Goal: Task Accomplishment & Management: Manage account settings

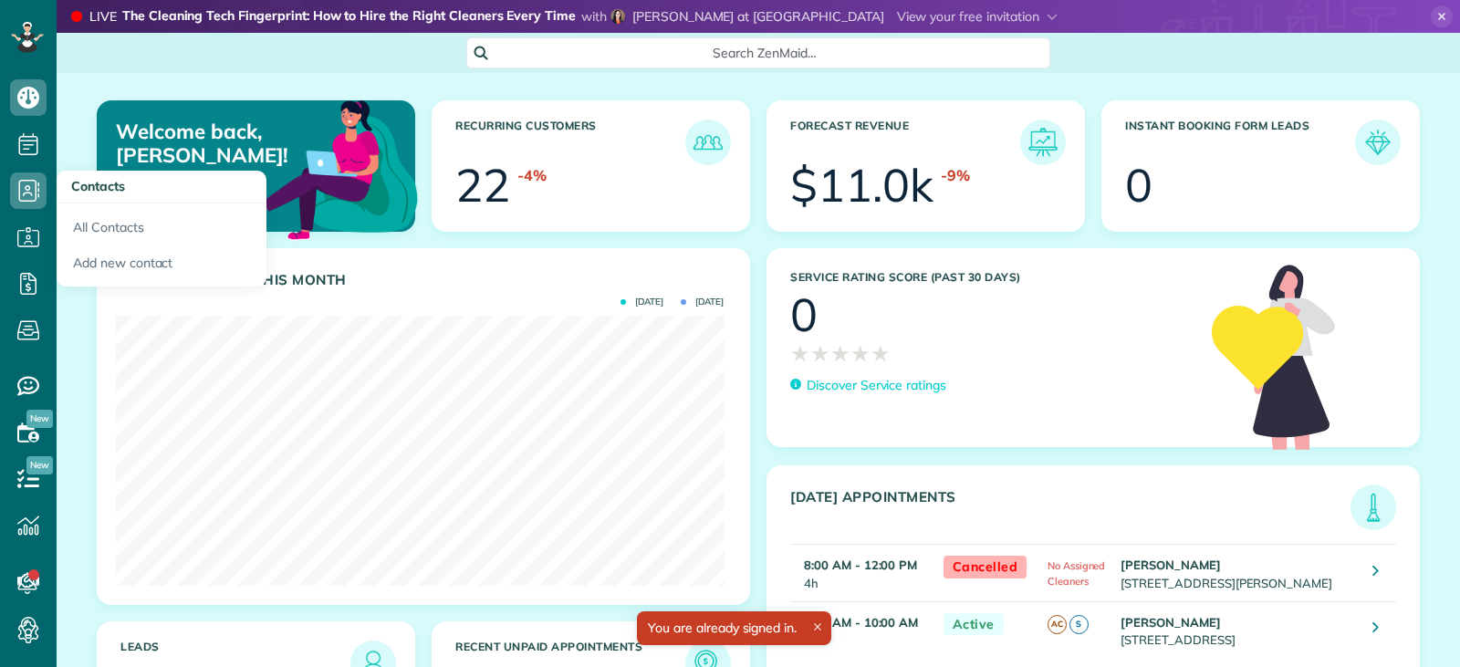
scroll to position [270, 608]
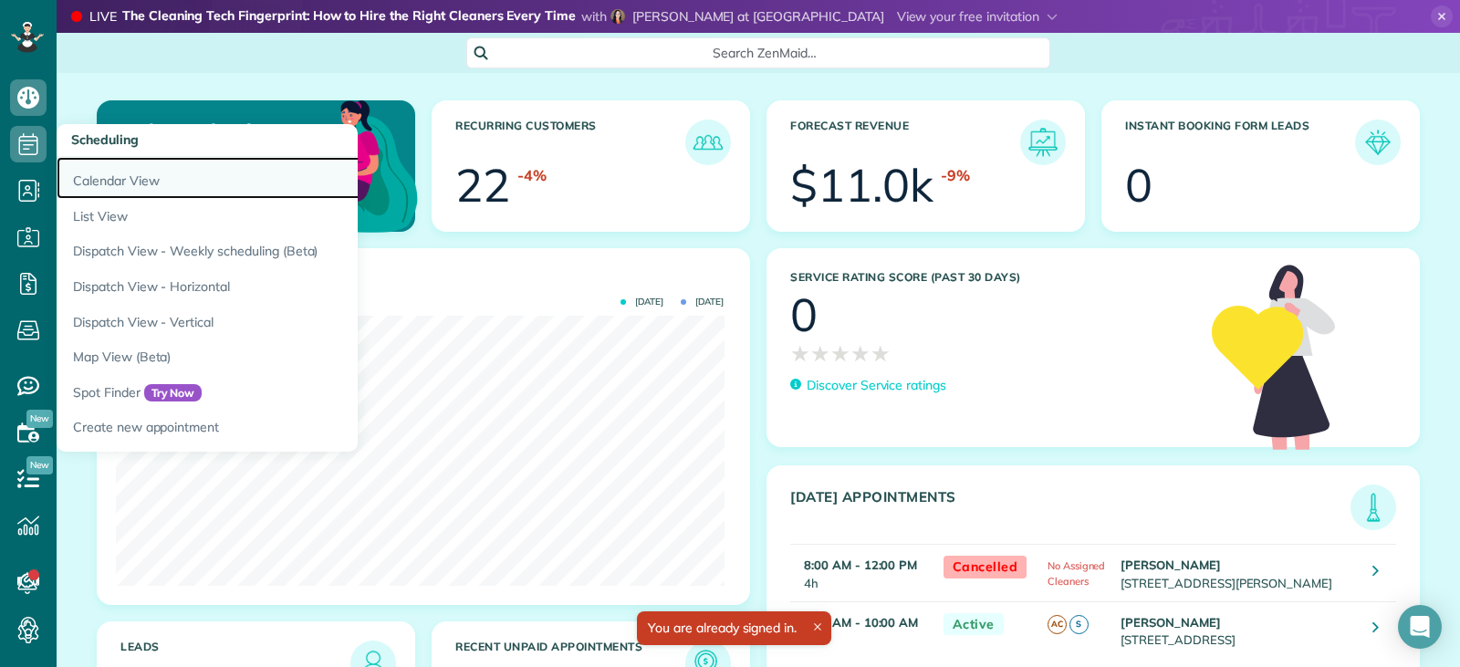
click at [98, 184] on link "Calendar View" at bounding box center [285, 178] width 456 height 42
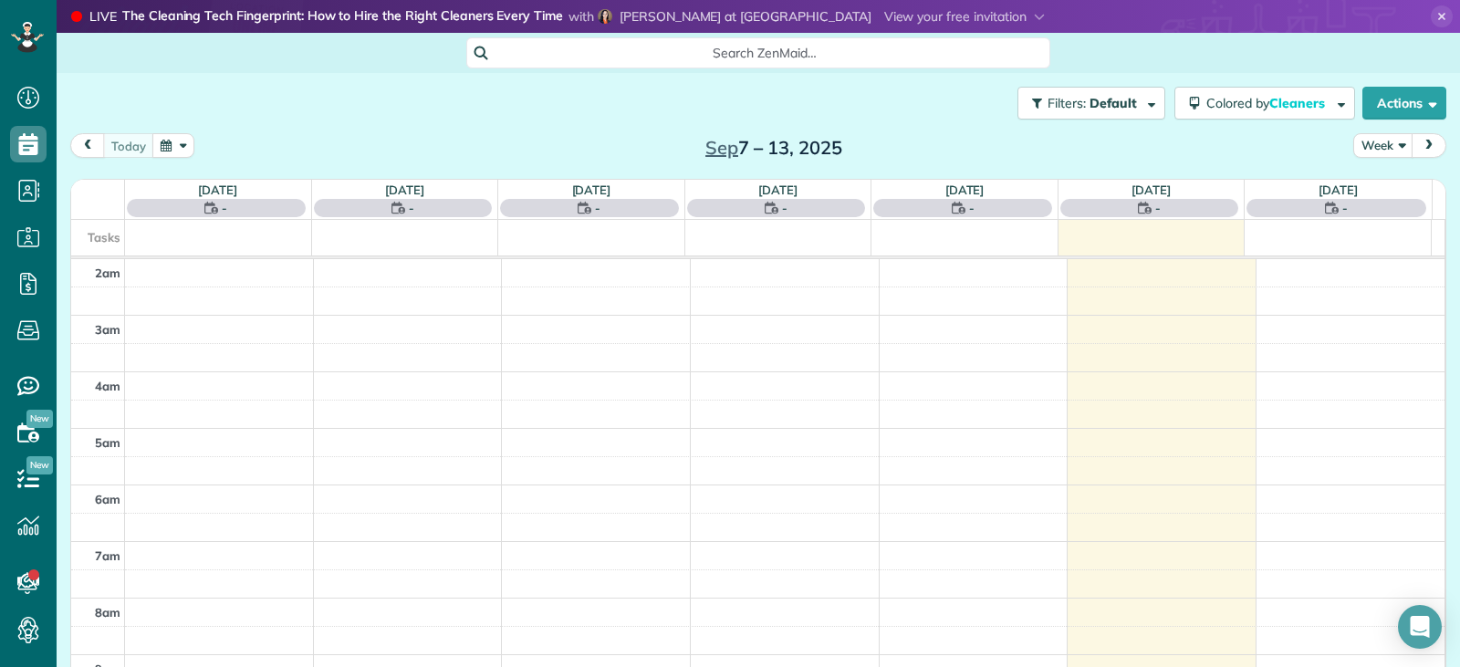
scroll to position [284, 0]
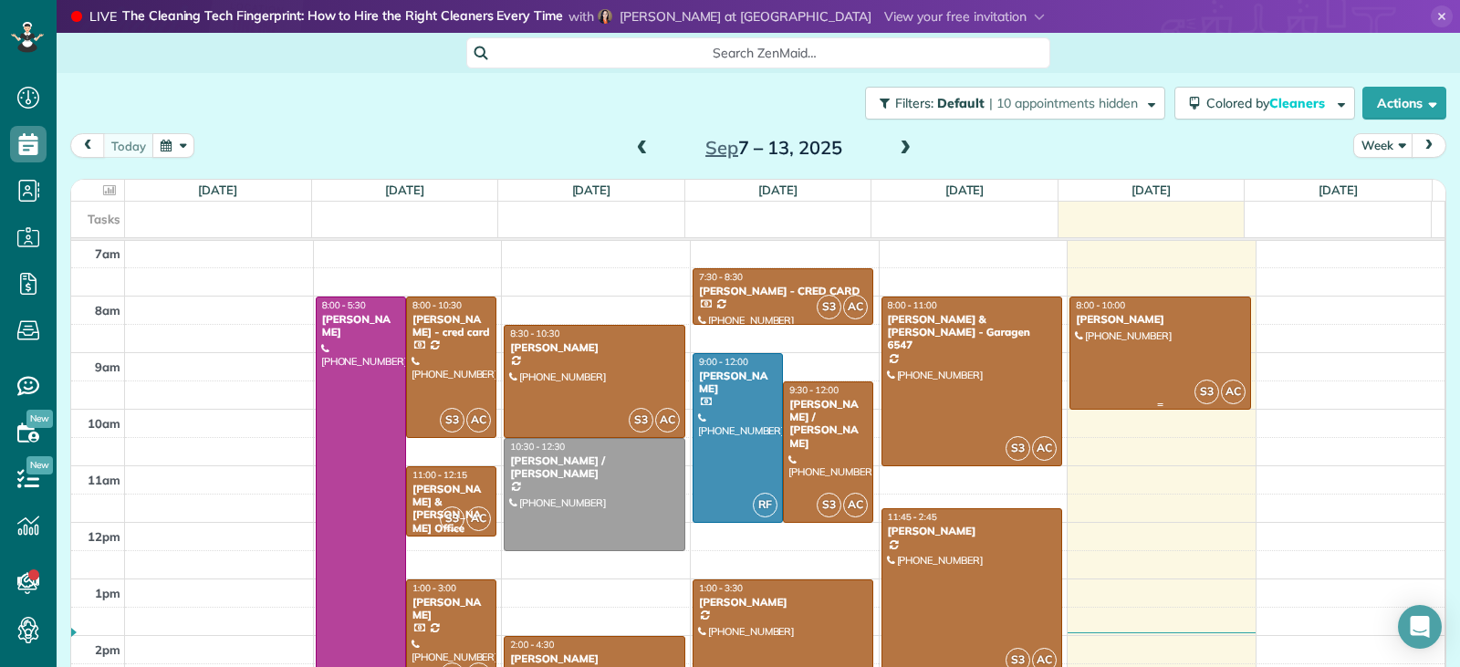
click at [1132, 363] on div at bounding box center [1161, 353] width 180 height 111
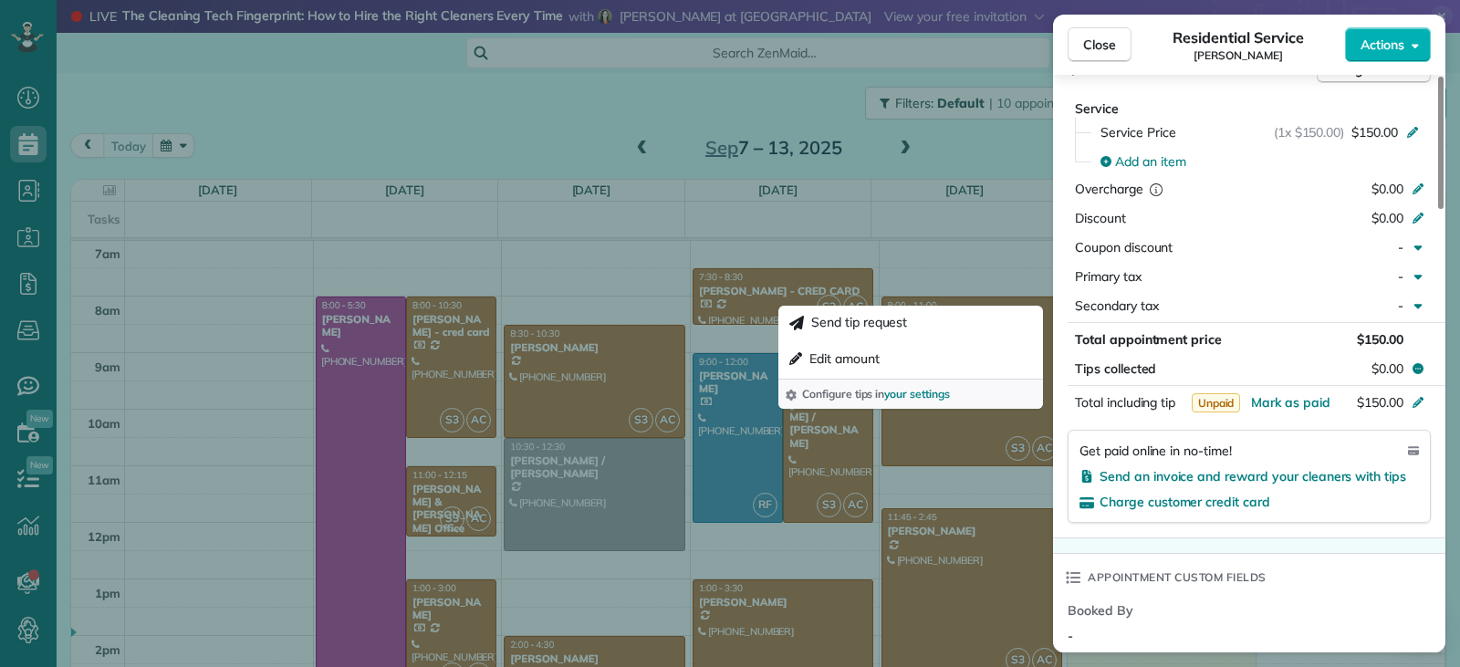
scroll to position [922, 0]
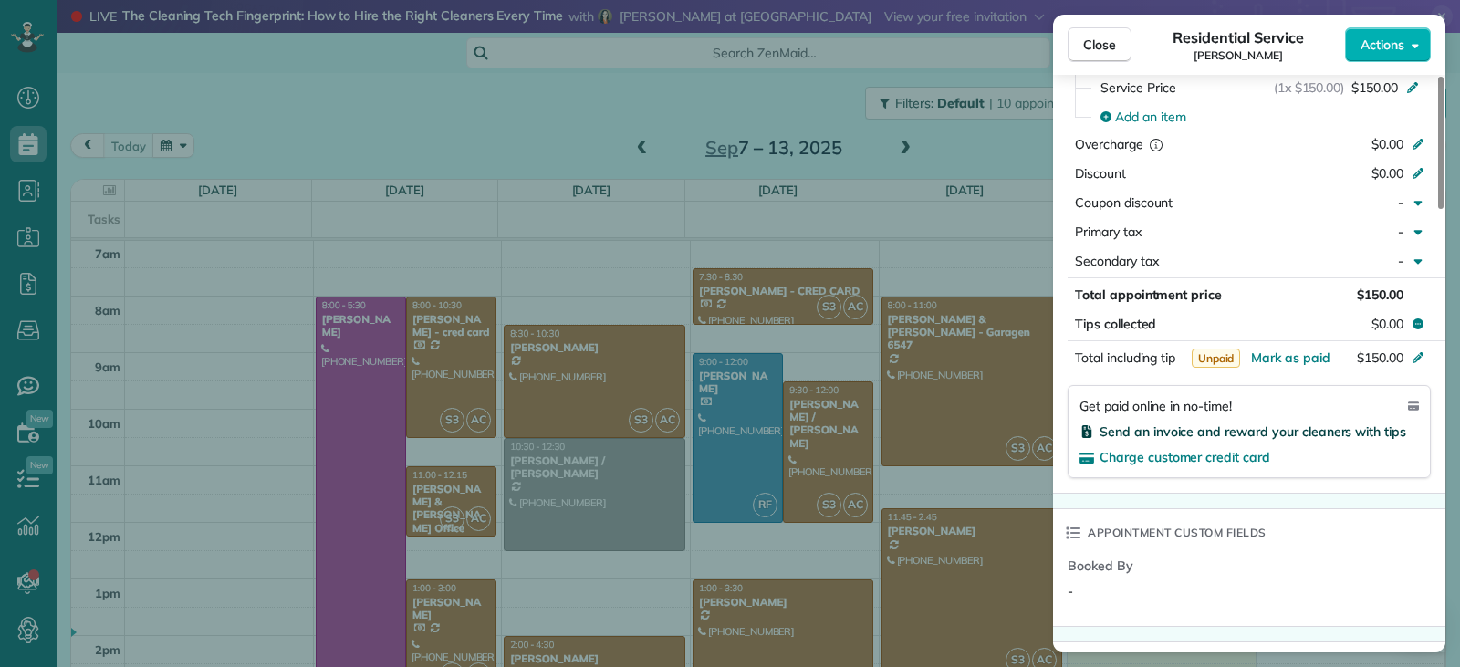
click at [1152, 436] on span "Send an invoice and reward your cleaners with tips" at bounding box center [1253, 432] width 307 height 16
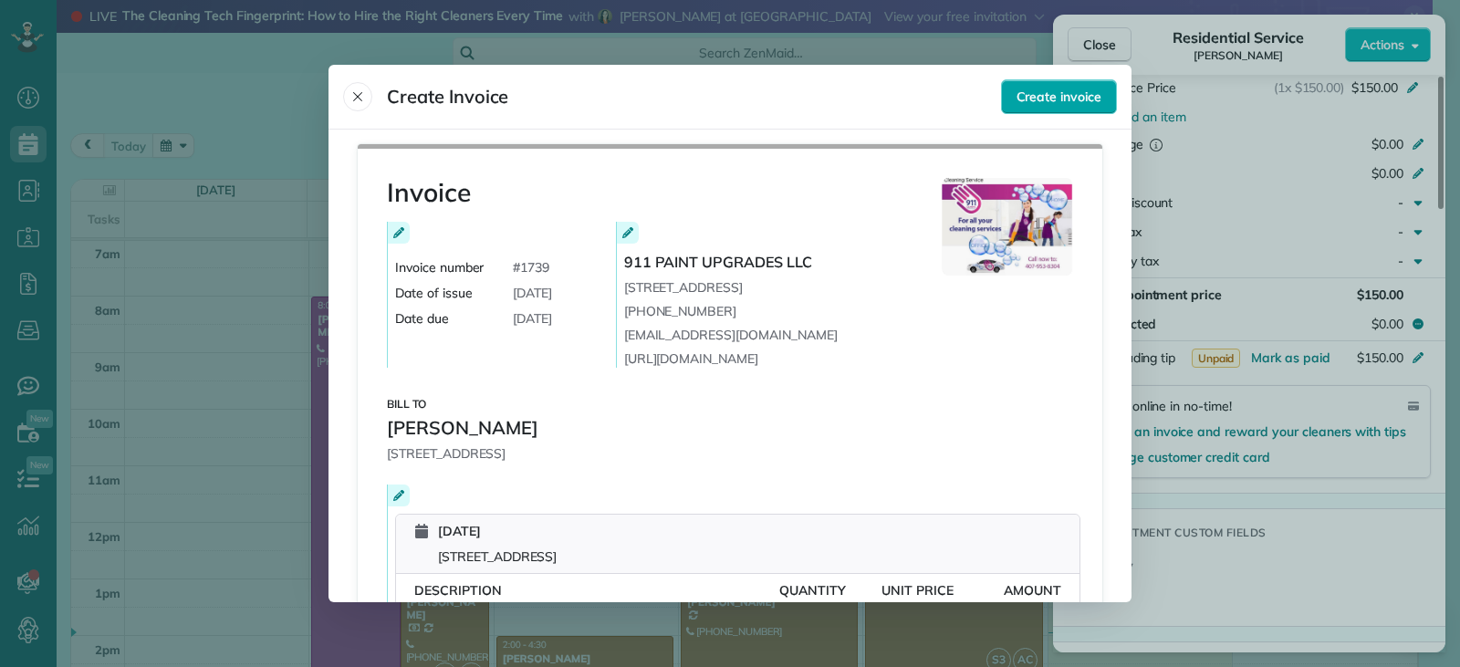
click at [1074, 89] on span "Create invoice" at bounding box center [1059, 97] width 85 height 18
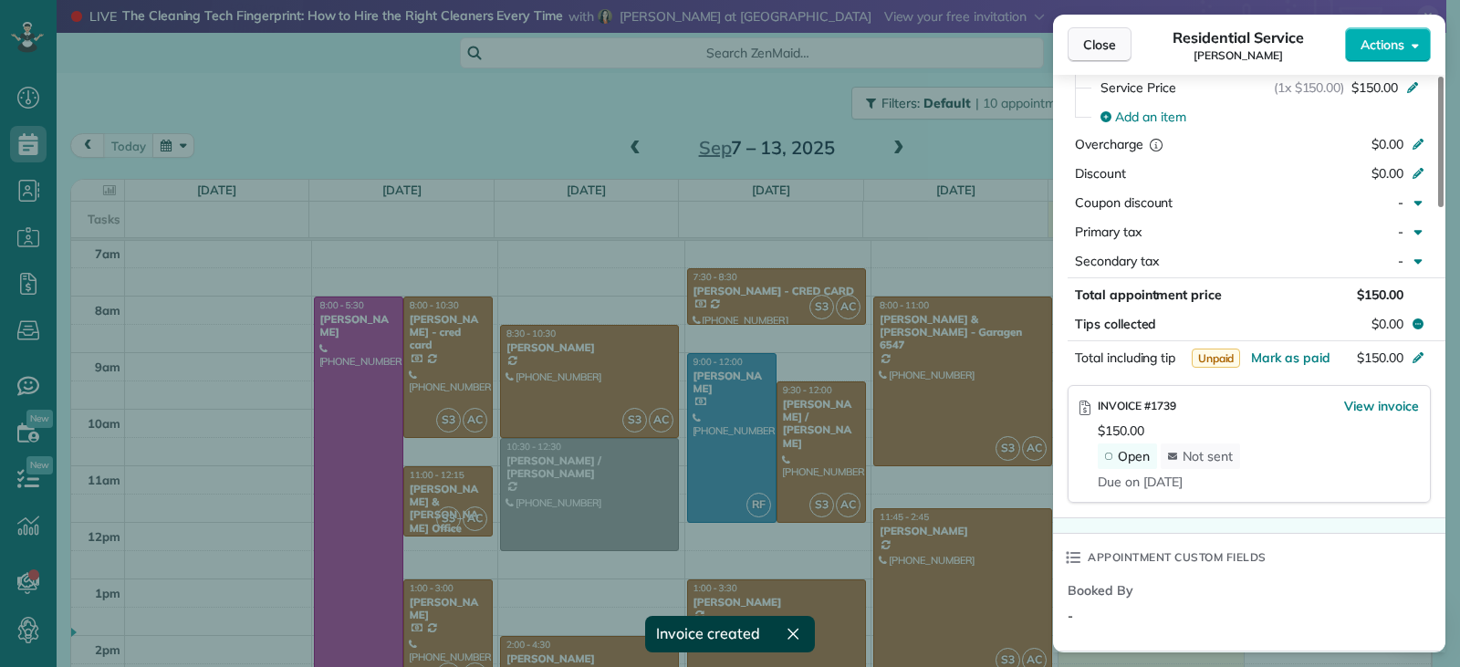
click at [1072, 46] on button "Close" at bounding box center [1100, 44] width 64 height 35
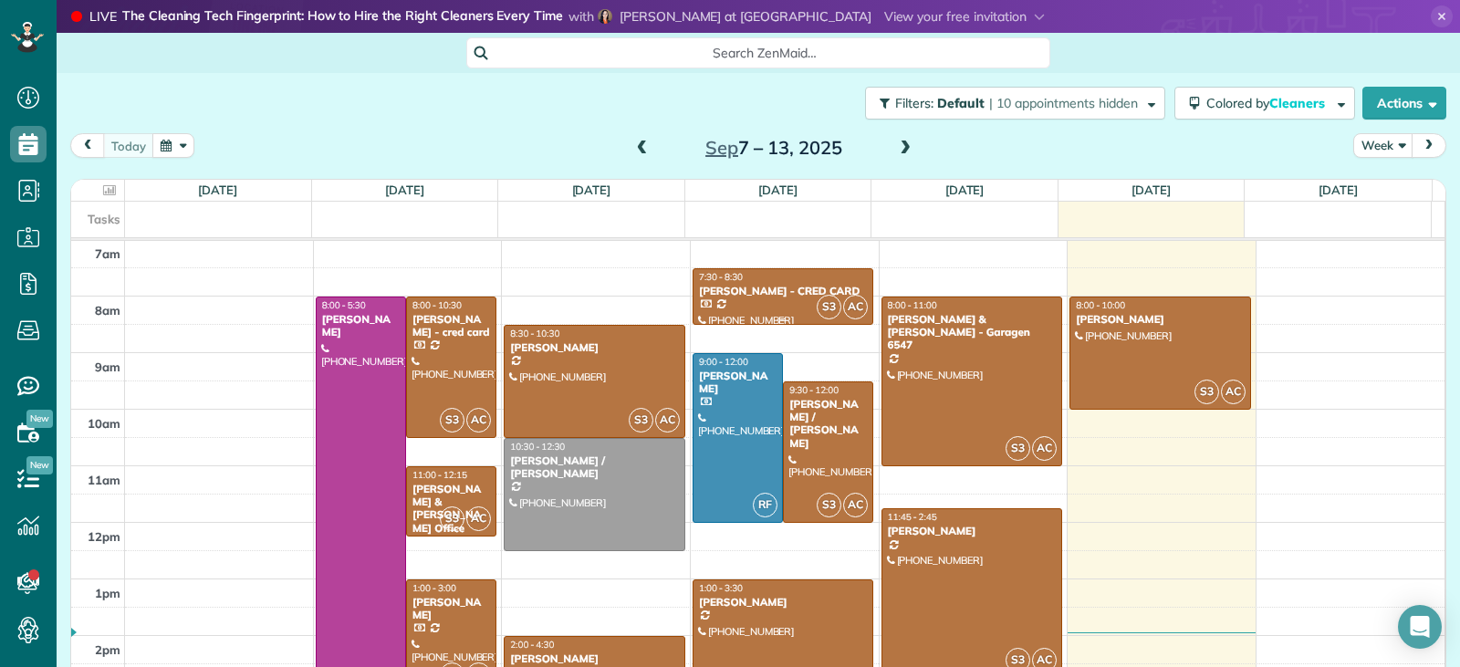
click at [796, 288] on div "Lauretta Justin - CRED CARD" at bounding box center [783, 291] width 171 height 13
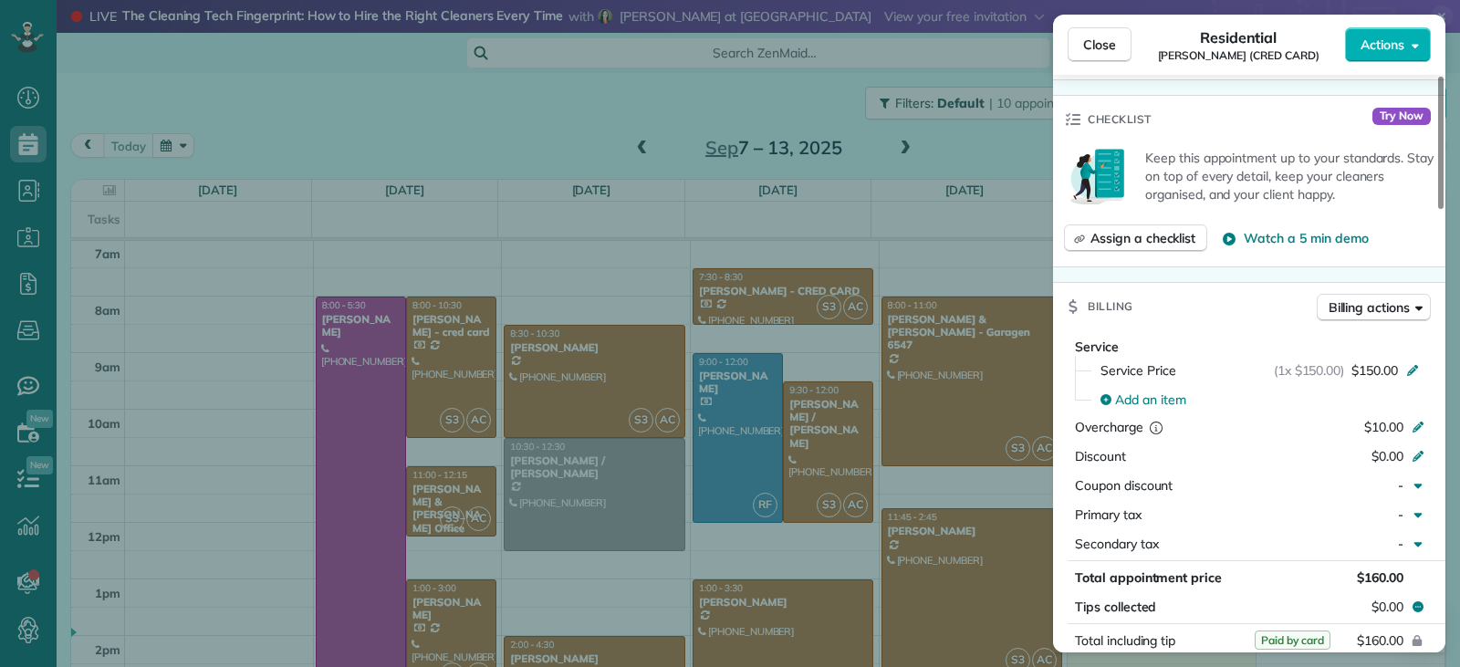
scroll to position [736, 0]
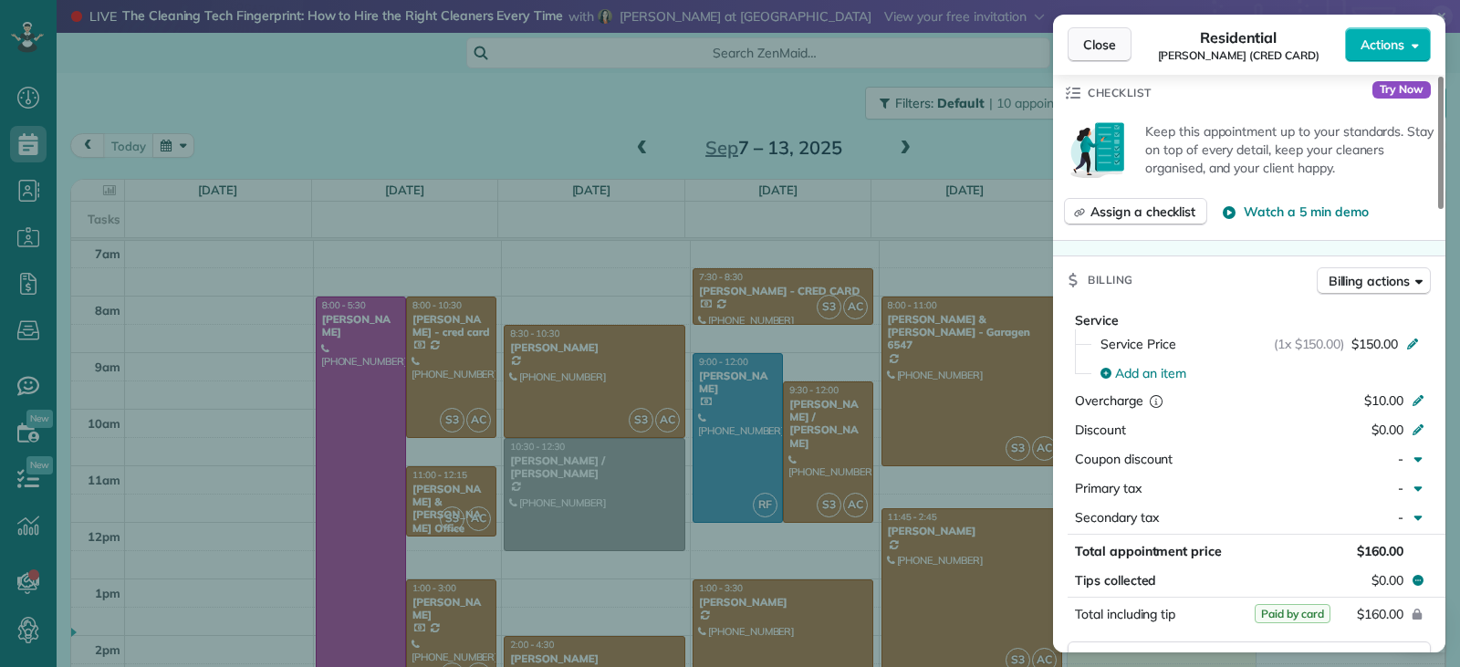
click at [1095, 44] on span "Close" at bounding box center [1099, 45] width 33 height 18
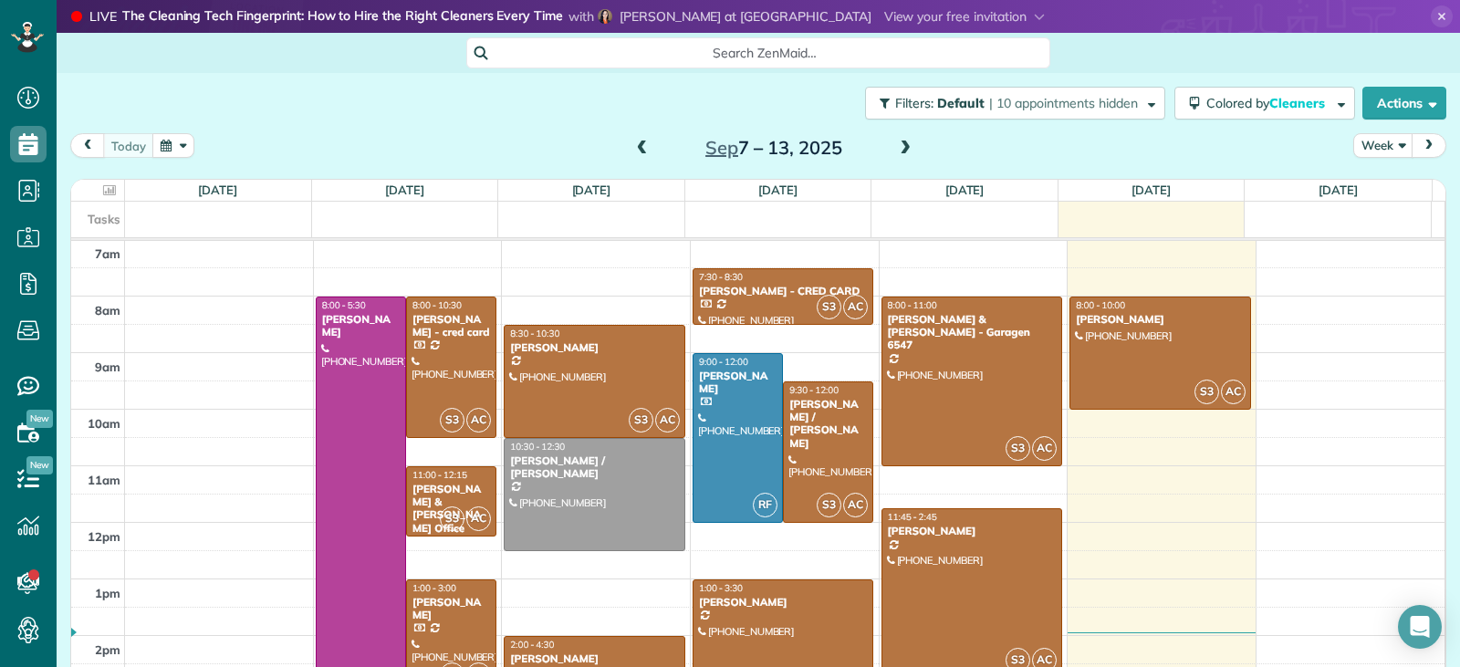
click at [813, 615] on div at bounding box center [784, 650] width 180 height 140
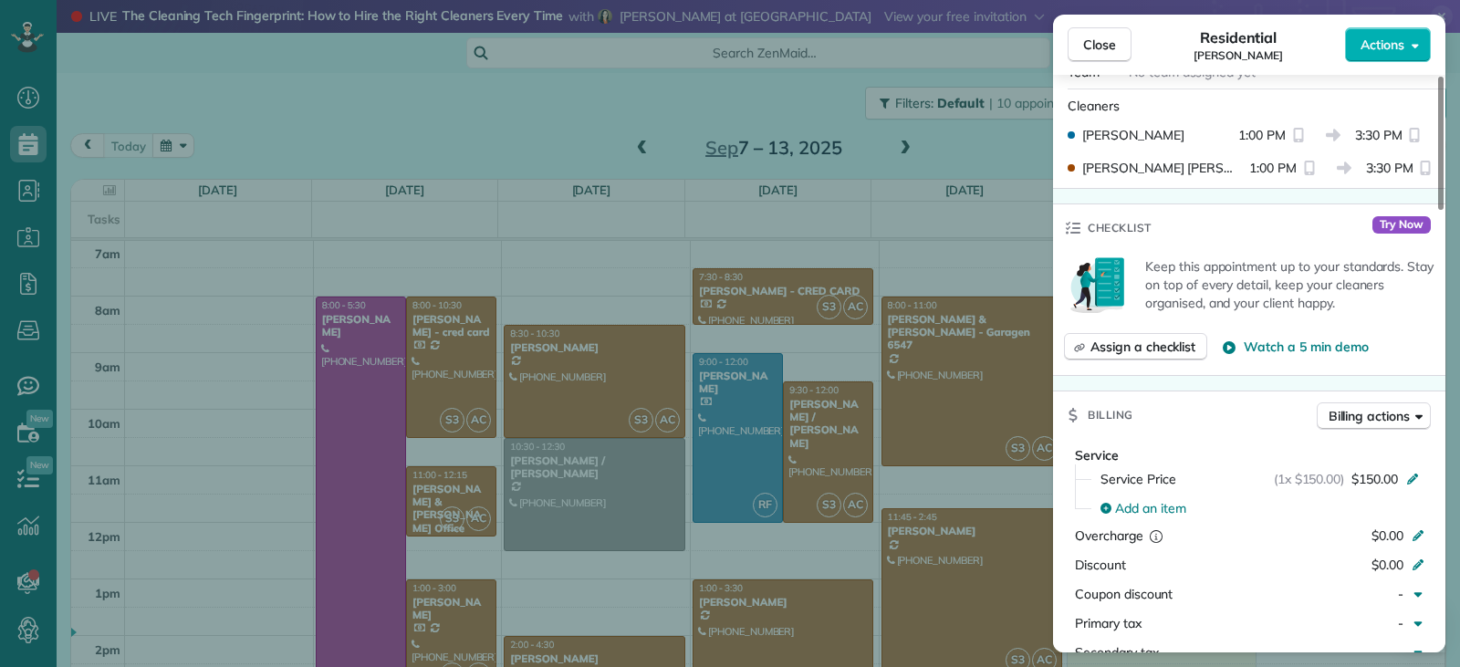
scroll to position [736, 0]
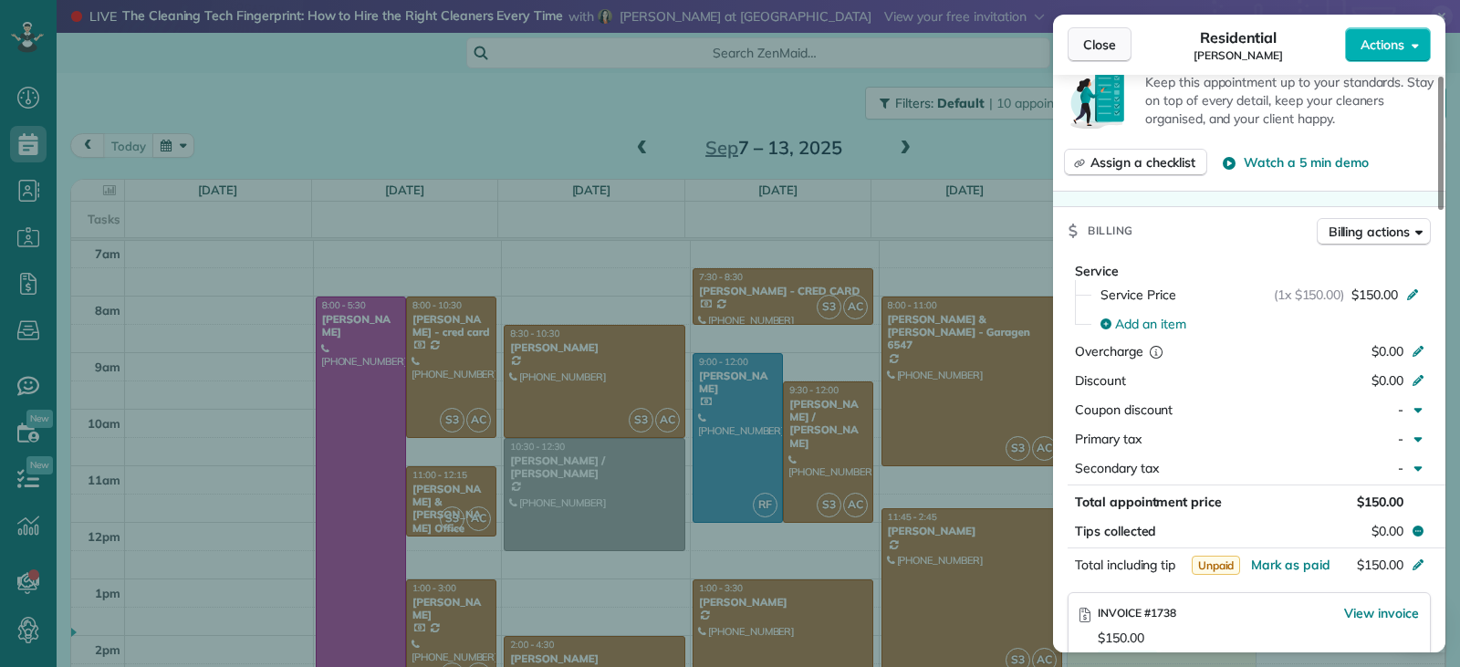
click at [1084, 35] on button "Close" at bounding box center [1100, 44] width 64 height 35
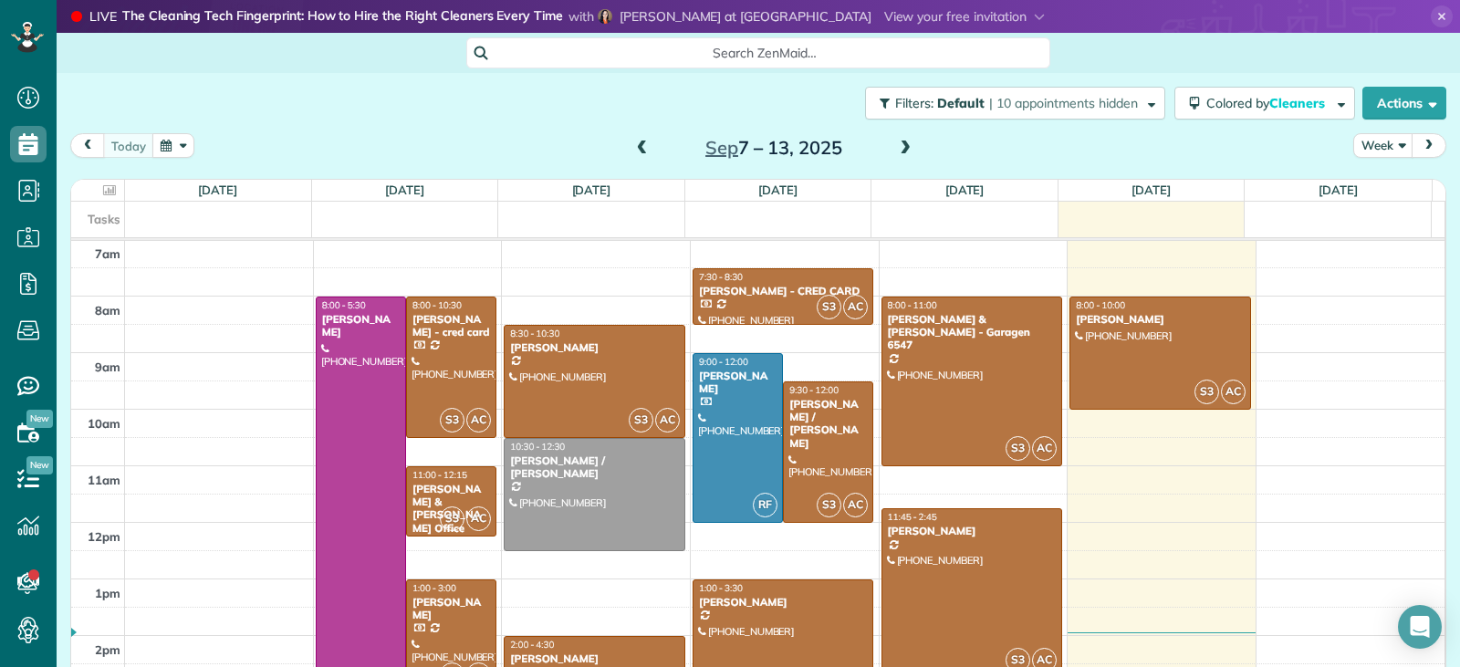
click at [905, 148] on span at bounding box center [905, 149] width 20 height 16
